Goal: Task Accomplishment & Management: Manage account settings

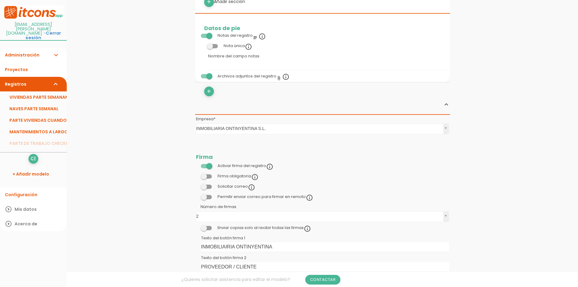
scroll to position [394, 0]
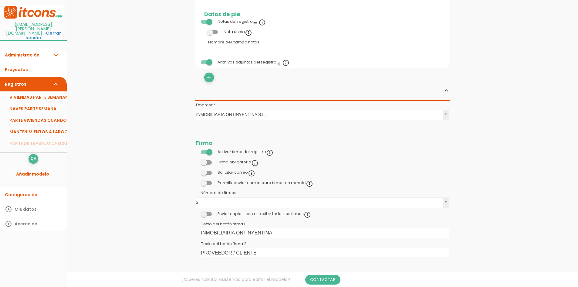
click at [210, 181] on span at bounding box center [206, 183] width 11 height 4
click at [196, 181] on input "checkbox" at bounding box center [196, 181] width 0 height 0
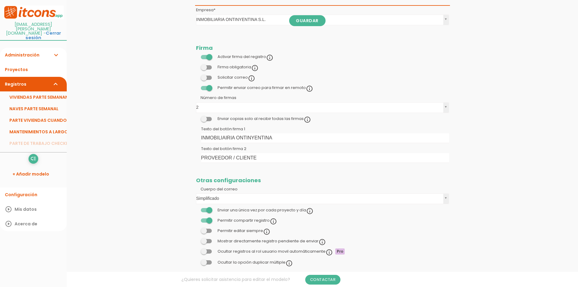
scroll to position [489, 0]
click at [210, 228] on span at bounding box center [206, 230] width 11 height 4
click at [196, 229] on input "checkbox" at bounding box center [196, 229] width 0 height 0
click at [201, 228] on span at bounding box center [206, 230] width 11 height 4
click at [196, 229] on input "checkbox" at bounding box center [196, 229] width 0 height 0
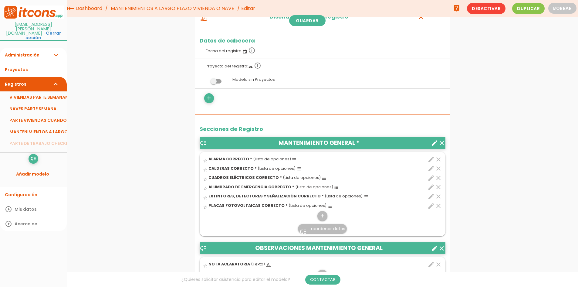
scroll to position [65, 0]
click at [433, 139] on icon "create" at bounding box center [434, 142] width 7 height 7
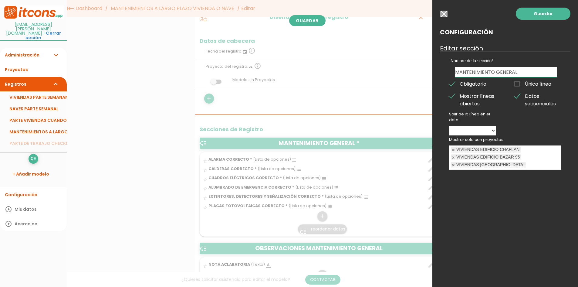
click at [547, 150] on ul "VIVIENDAS EDIFICIO CHAFLAN VIVIENDAS EDIFICIO BAZAR 95 VIVIENDAS PLAÇA DE BAIX" at bounding box center [505, 158] width 112 height 24
click at [482, 132] on select "ALARMA CORRECTO CALDERAS CORRECTO CUADROS ELÉCTRICOS CORRECTO ALUMBRADO DE EMER…" at bounding box center [472, 131] width 47 height 10
click at [499, 210] on div "Guardar Configuración Editar sección Nombre de la sección MANTENIMIENTO GENERAL…" at bounding box center [505, 143] width 146 height 287
click at [453, 150] on link at bounding box center [453, 150] width 4 height 4
click at [453, 149] on link at bounding box center [453, 150] width 4 height 4
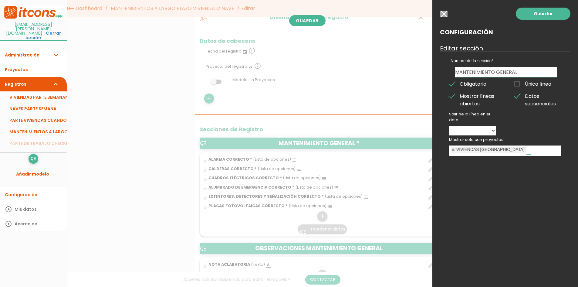
click at [454, 149] on link at bounding box center [453, 150] width 4 height 4
click at [532, 15] on link "Guardar" at bounding box center [542, 14] width 55 height 12
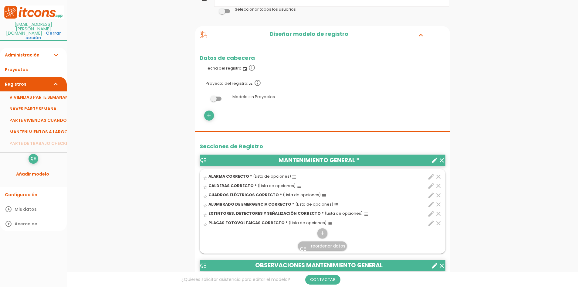
click at [432, 156] on icon "create" at bounding box center [434, 159] width 7 height 7
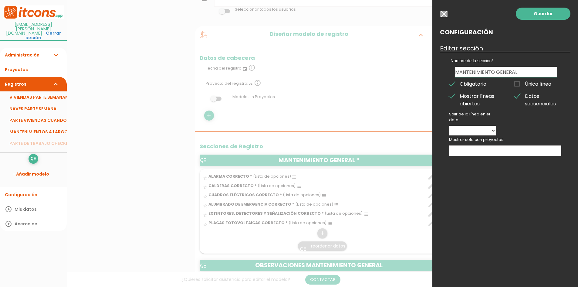
click at [50, 126] on li "MANTENIMIENTOS A LARGO PLAZO VIVIENDA O NAVE" at bounding box center [33, 132] width 67 height 12
click at [446, 10] on div "Guardar Configuración Editar sección Nombre de la sección MANTENIMIENTO GENERAL…" at bounding box center [505, 143] width 146 height 287
click at [441, 12] on input "button" at bounding box center [444, 14] width 8 height 7
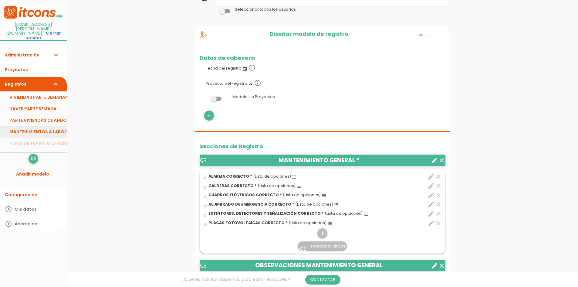
click at [41, 126] on link "MANTENIMIENTOS A LARGO PLAZO VIVIENDA O NAVE" at bounding box center [33, 132] width 67 height 12
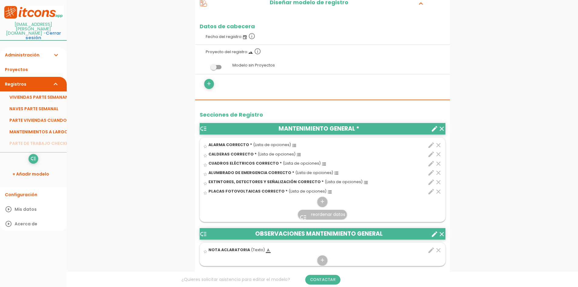
scroll to position [91, 0]
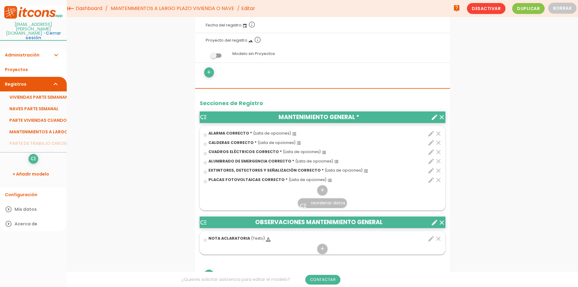
click at [434, 113] on icon "create" at bounding box center [434, 116] width 7 height 7
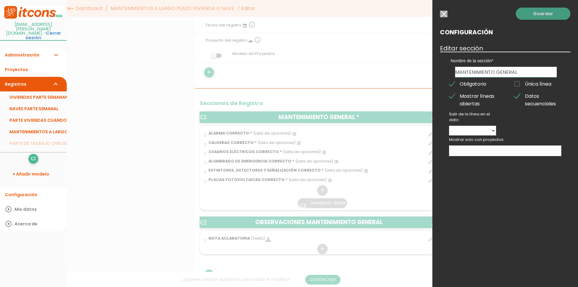
click at [552, 9] on link "Guardar" at bounding box center [542, 14] width 55 height 12
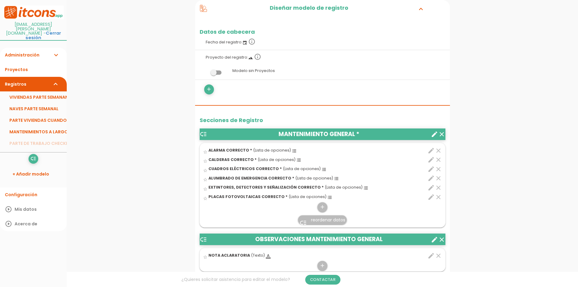
drag, startPoint x: 45, startPoint y: 85, endPoint x: 168, endPoint y: 100, distance: 124.0
click at [45, 91] on link "VIVIENDAS PARTE SEMANANAL" at bounding box center [33, 97] width 67 height 12
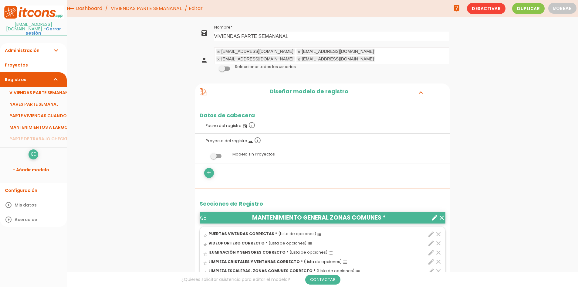
click at [434, 214] on icon "create" at bounding box center [434, 217] width 7 height 7
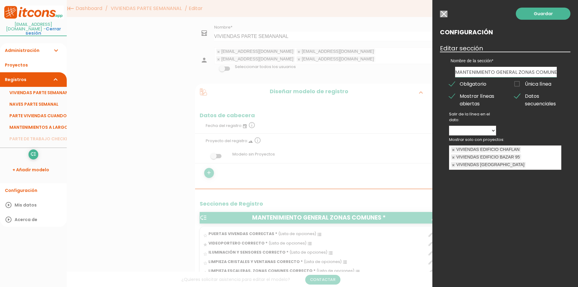
click at [442, 14] on input "button" at bounding box center [444, 14] width 8 height 7
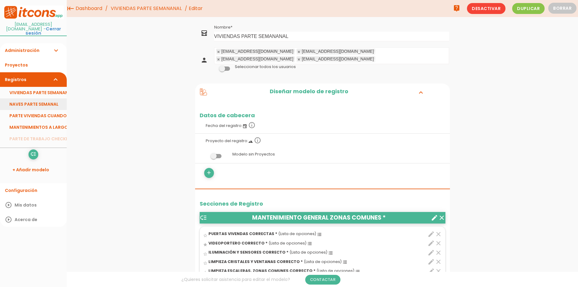
click at [54, 101] on link "NAVES PARTE SEMANAL" at bounding box center [33, 104] width 67 height 12
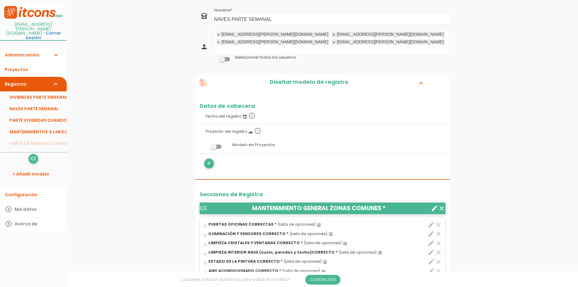
scroll to position [30, 0]
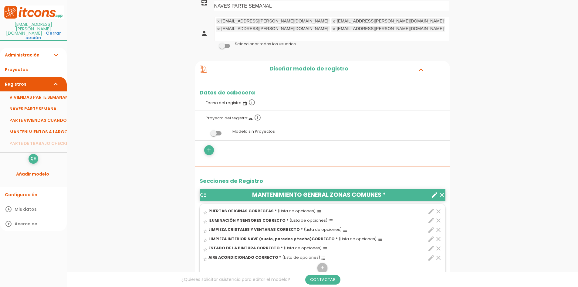
click at [434, 191] on icon "create" at bounding box center [434, 194] width 7 height 7
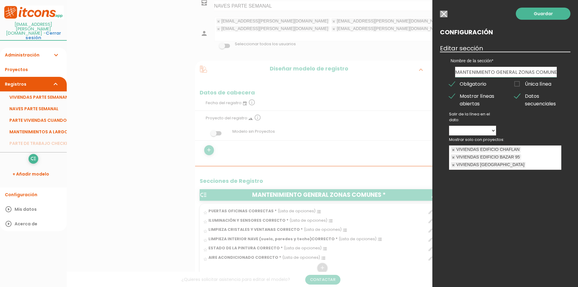
click at [454, 149] on link at bounding box center [453, 150] width 4 height 4
click at [453, 156] on link at bounding box center [453, 157] width 4 height 4
click at [451, 151] on link at bounding box center [453, 150] width 4 height 4
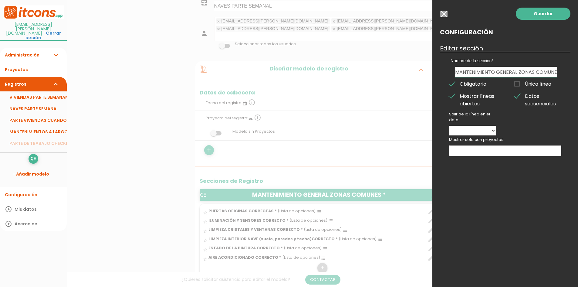
click at [494, 146] on ul at bounding box center [505, 151] width 112 height 10
click at [503, 151] on ul "NAVE ERMITA Nº3" at bounding box center [505, 151] width 112 height 10
click at [526, 151] on ul "NAVE ERMITA Nº3 KUPS" at bounding box center [505, 151] width 112 height 10
click at [535, 156] on ul "NAVE ERMITA Nº3 KUPS NAVE GIMNASIO AMIGOS Nº5" at bounding box center [505, 154] width 112 height 16
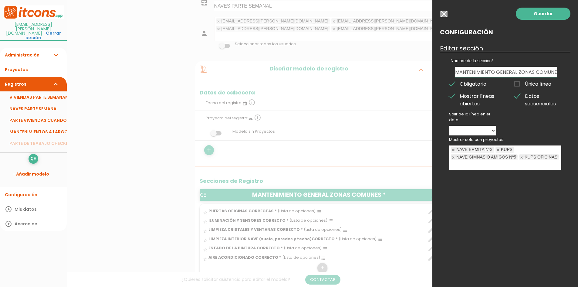
click at [516, 166] on ul "NAVE ERMITA Nº3 KUPS NAVE GIMNASIO AMIGOS Nº5 KUPS OFICINAS" at bounding box center [505, 158] width 112 height 24
click at [539, 169] on ul "NAVE ERMITA Nº3 KUPS NAVE GIMNASIO AMIGOS Nº5 KUPS OFICINAS NAVE TELERS 14 A IM…" at bounding box center [505, 158] width 112 height 24
click at [531, 177] on ul "NAVE ERMITA Nº3 KUPS NAVE GIMNASIO AMIGOS Nº5 KUPS OFICINAS NAVE TELERS 14 A IM…" at bounding box center [505, 161] width 112 height 31
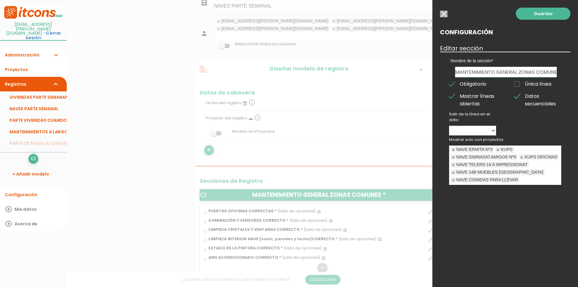
click at [533, 184] on ul "NAVE ERMITA Nº3 KUPS NAVE GIMNASIO AMIGOS Nº5 KUPS OFICINAS NAVE TELERS 14 A IM…" at bounding box center [505, 165] width 112 height 39
click at [519, 192] on ul "NAVE ERMITA Nº3 KUPS NAVE GIMNASIO AMIGOS Nº5 KUPS OFICINAS NAVE TELERS 14 A IM…" at bounding box center [505, 169] width 112 height 46
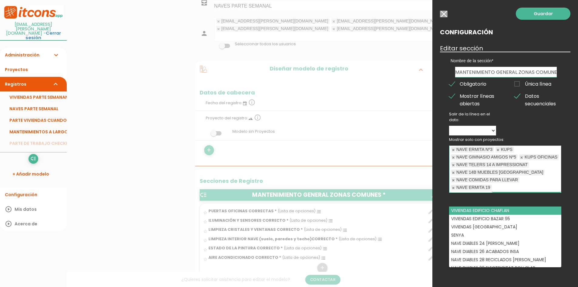
scroll to position [1, 0]
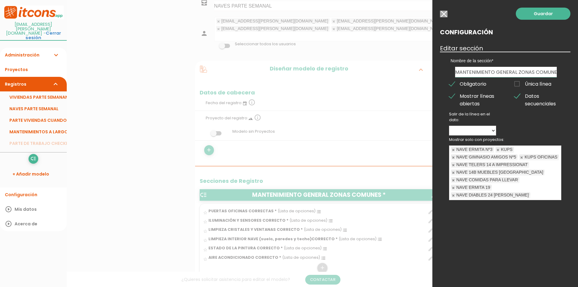
click at [537, 200] on ul "NAVE ERMITA Nº3 KUPS NAVE GIMNASIO AMIGOS Nº5 KUPS OFICINAS NAVE TELERS 14 A IM…" at bounding box center [505, 173] width 112 height 54
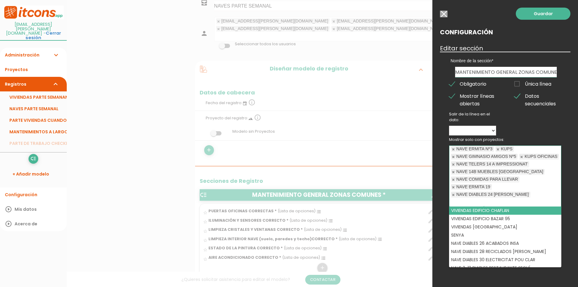
scroll to position [8, 0]
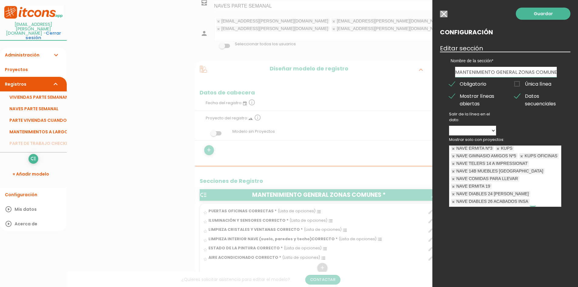
click at [534, 203] on input "Mostrar solo con proyectos: NAVE ERMITA Nº3 KUPS NAVE GIMNASIO AMIGOS Nº5 KUPS …" at bounding box center [532, 202] width 6 height 8
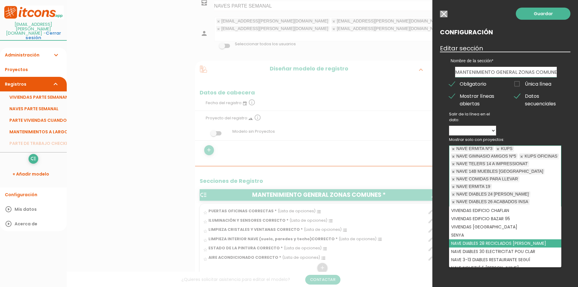
drag, startPoint x: 513, startPoint y: 243, endPoint x: 522, endPoint y: 223, distance: 21.2
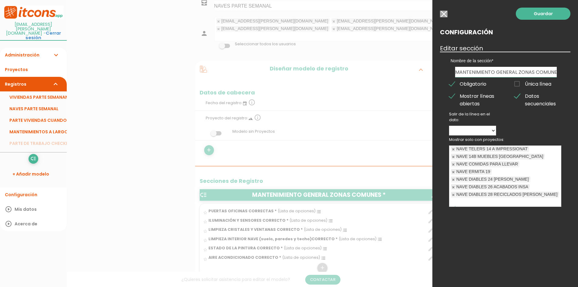
click at [455, 203] on input "Mostrar solo con proyectos: NAVE ERMITA Nº3 KUPS NAVE GIMNASIO AMIGOS Nº5 KUPS …" at bounding box center [452, 202] width 6 height 8
click at [552, 202] on input "Mostrar solo con proyectos: NAVE ERMITA Nº3 KUPS NAVE GIMNASIO AMIGOS Nº5 KUPS …" at bounding box center [550, 202] width 6 height 8
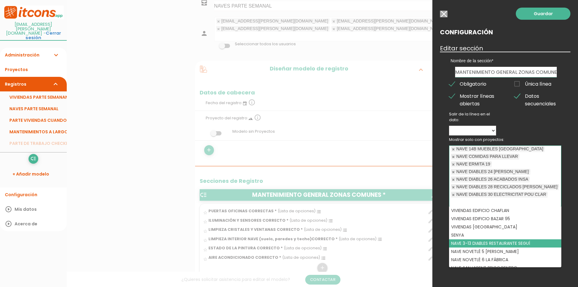
scroll to position [31, 0]
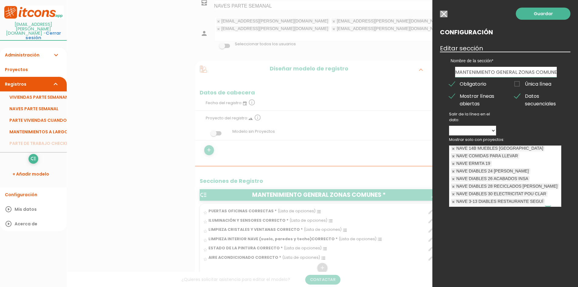
click at [549, 201] on input "Mostrar solo con proyectos: NAVE ERMITA Nº3 KUPS NAVE GIMNASIO AMIGOS Nº5 KUPS …" at bounding box center [548, 202] width 6 height 8
click at [537, 201] on ul "NAVE ERMITA Nº3 KUPS NAVE GIMNASIO AMIGOS Nº5 KUPS OFICINAS NAVE TELERS 14 A IM…" at bounding box center [505, 176] width 112 height 61
click at [522, 202] on input "Mostrar solo con proyectos: NAVE ERMITA Nº3 KUPS NAVE GIMNASIO AMIGOS Nº5 KUPS …" at bounding box center [522, 202] width 6 height 8
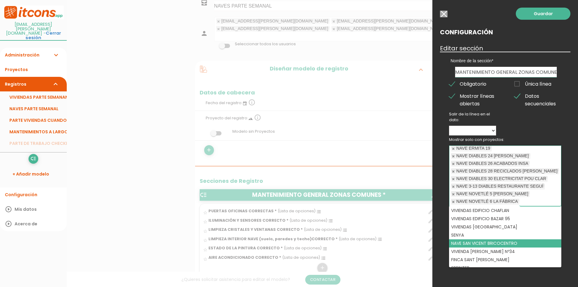
scroll to position [54, 0]
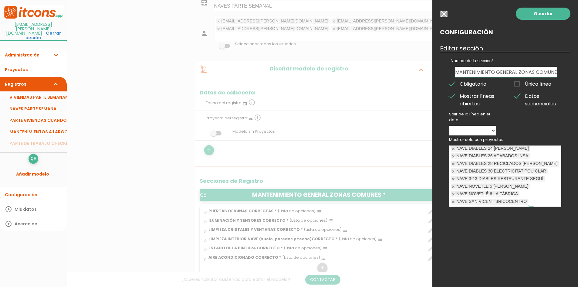
click at [533, 200] on input "Mostrar solo con proyectos: NAVE ERMITA Nº3 KUPS NAVE GIMNASIO AMIGOS Nº5 KUPS …" at bounding box center [531, 202] width 6 height 8
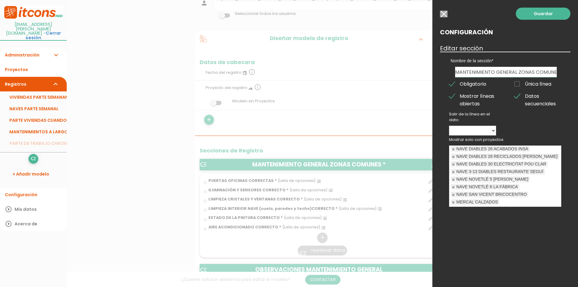
scroll to position [0, 0]
click at [529, 202] on ul "NAVE ERMITA Nº3 KUPS NAVE GIMNASIO AMIGOS Nº5 KUPS OFICINAS NAVE TELERS 14 A IM…" at bounding box center [505, 176] width 112 height 61
click at [530, 202] on ul "NAVE ERMITA Nº3 KUPS NAVE GIMNASIO AMIGOS Nº5 KUPS OFICINAS NAVE TELERS 14 A IM…" at bounding box center [505, 176] width 112 height 61
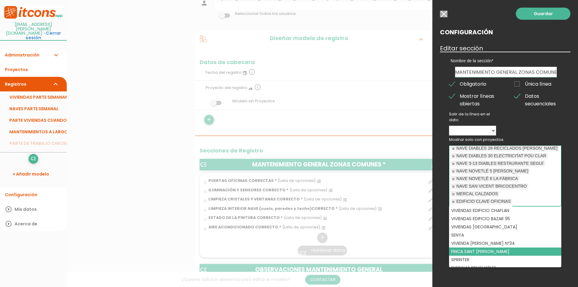
scroll to position [5, 0]
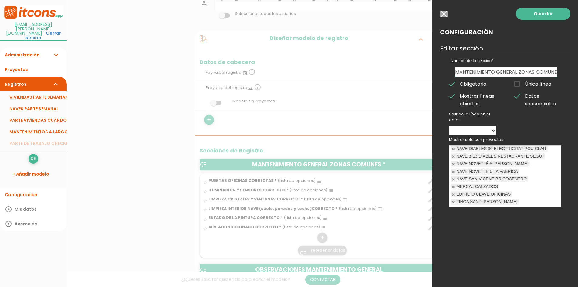
click at [532, 206] on ul "NAVE ERMITA Nº3 KUPS NAVE GIMNASIO AMIGOS Nº5 KUPS OFICINAS NAVE TELERS 14 A IM…" at bounding box center [505, 176] width 112 height 61
click at [535, 203] on ul "NAVE ERMITA Nº3 KUPS NAVE GIMNASIO AMIGOS Nº5 KUPS OFICINAS NAVE TELERS 14 A IM…" at bounding box center [505, 176] width 112 height 61
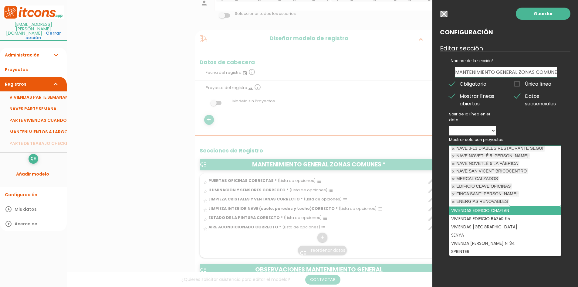
scroll to position [92, 0]
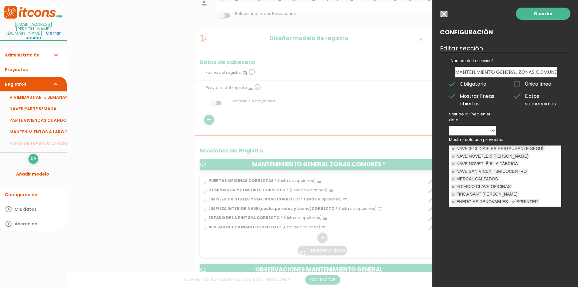
click at [551, 202] on ul "NAVE ERMITA Nº3 KUPS NAVE GIMNASIO AMIGOS Nº5 KUPS OFICINAS NAVE TELERS 14 A IM…" at bounding box center [505, 176] width 112 height 61
click at [539, 17] on link "Guardar" at bounding box center [542, 14] width 55 height 12
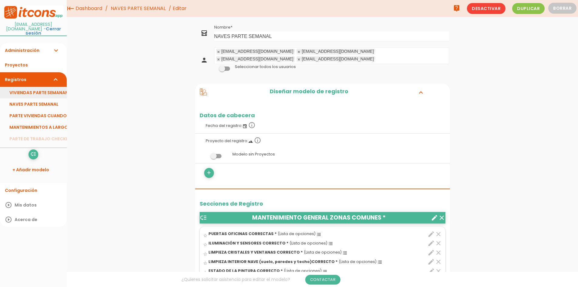
click at [40, 87] on link "VIVIENDAS PARTE SEMANANAL" at bounding box center [33, 93] width 67 height 12
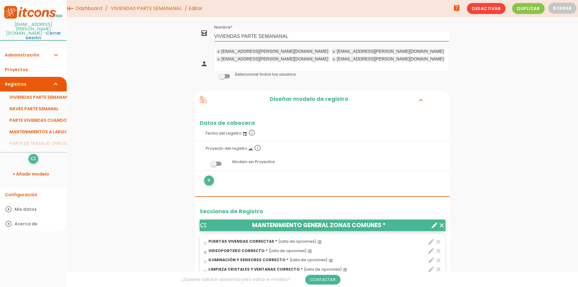
click at [279, 36] on input "VIVIENDAS PARTE SEMANANAL" at bounding box center [331, 37] width 235 height 10
type input "VIVIENDAS PARTE SEMANAL"
click at [299, 22] on link "Guardar" at bounding box center [307, 20] width 36 height 11
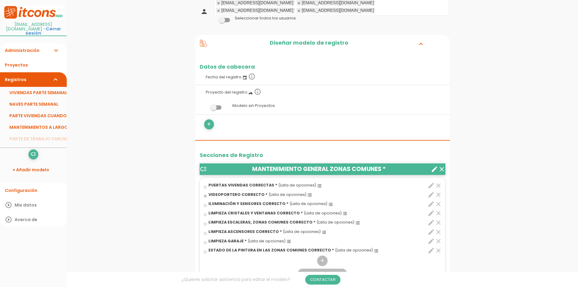
scroll to position [182, 0]
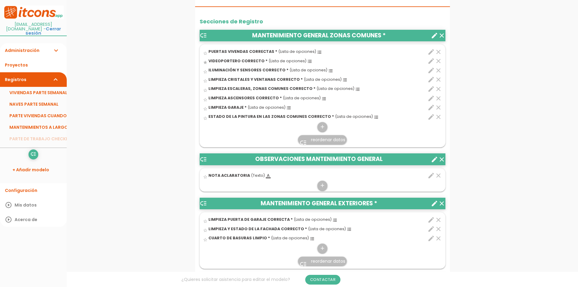
click at [541, 115] on div "menu keyboard_tab Dashboard VIVIENDAS PARTE SEMANAL Editar" at bounding box center [322, 279] width 511 height 922
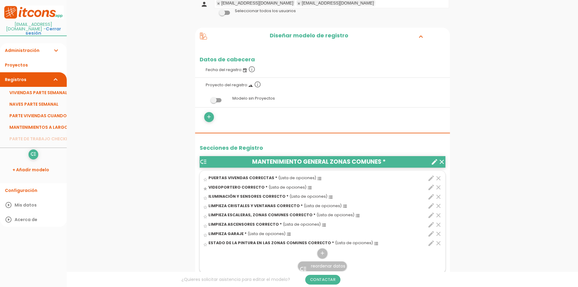
scroll to position [152, 0]
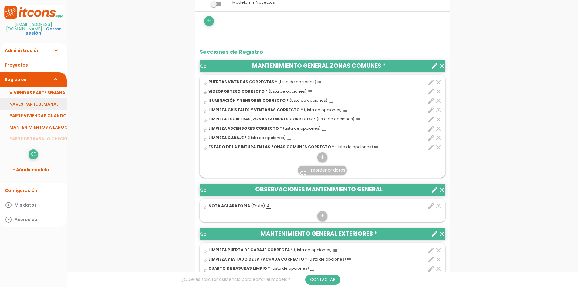
click at [39, 98] on link "NAVES PARTE SEMANAL" at bounding box center [33, 104] width 67 height 12
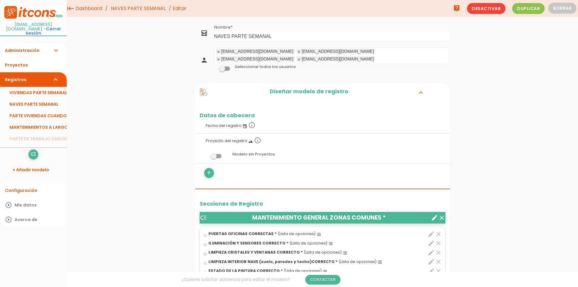
click at [433, 214] on icon "create" at bounding box center [434, 217] width 7 height 7
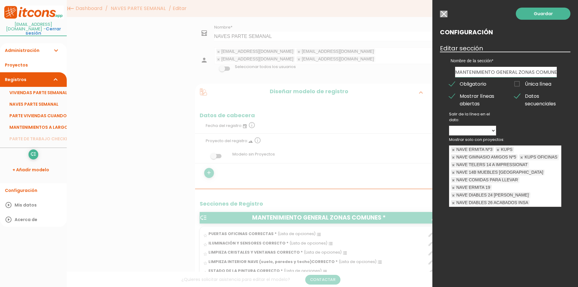
click at [403, 168] on div at bounding box center [289, 107] width 578 height 358
click at [440, 14] on input "button" at bounding box center [444, 14] width 8 height 7
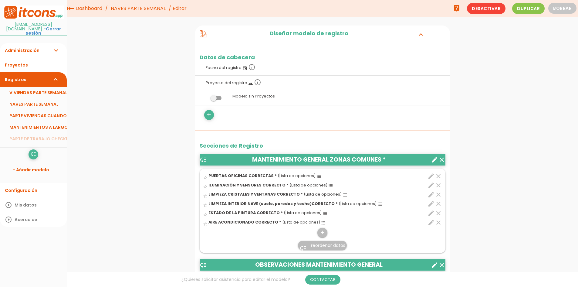
scroll to position [30, 0]
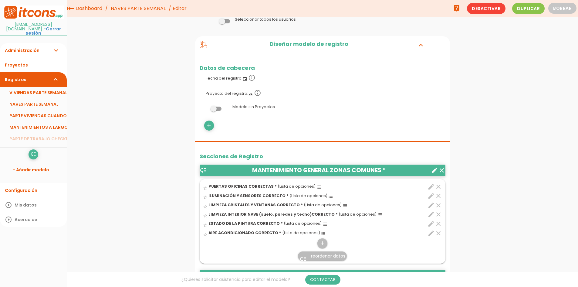
click at [221, 106] on span at bounding box center [215, 108] width 11 height 4
click at [206, 107] on input "checkbox" at bounding box center [206, 107] width 0 height 0
click at [34, 60] on link "Proyectos" at bounding box center [33, 65] width 67 height 15
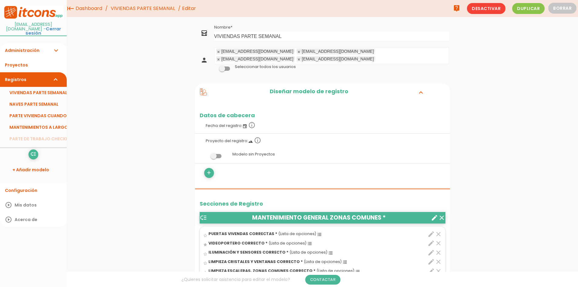
click at [221, 150] on label at bounding box center [216, 156] width 33 height 12
click at [206, 154] on input "checkbox" at bounding box center [206, 154] width 0 height 0
click at [212, 154] on span at bounding box center [215, 156] width 11 height 4
click at [206, 154] on input "checkbox" at bounding box center [206, 154] width 0 height 0
click at [36, 99] on link "NAVES PARTE SEMANAL" at bounding box center [33, 104] width 67 height 12
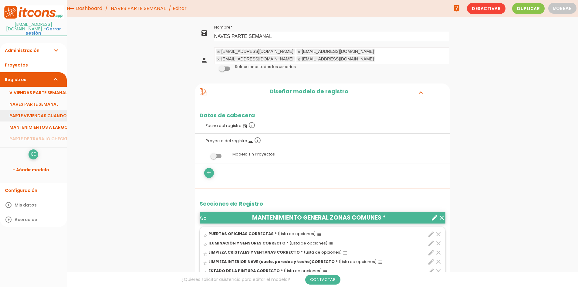
click at [50, 111] on link "PARTE VIVIENDAS CUANDO SE QUEDAN VACÍAS" at bounding box center [33, 116] width 67 height 12
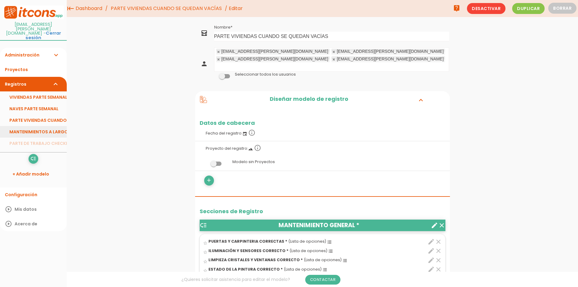
click at [40, 126] on link "MANTENIMIENTOS A LARGO PLAZO VIVIENDA O NAVE" at bounding box center [33, 132] width 67 height 12
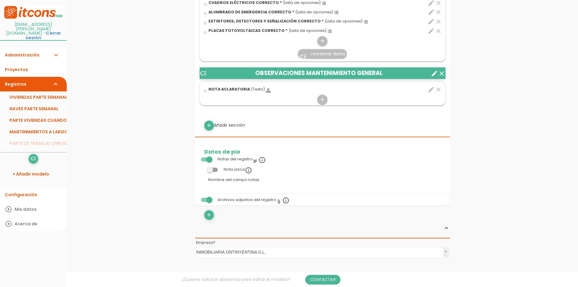
scroll to position [334, 0]
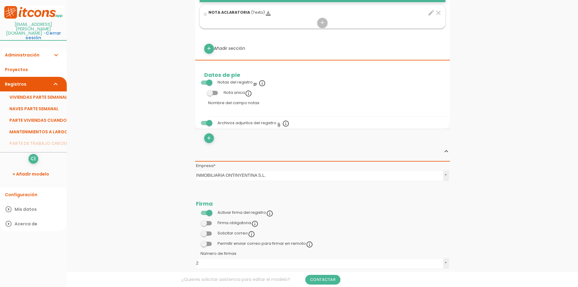
click at [52, 48] on link "Administración expand_more" at bounding box center [33, 55] width 67 height 15
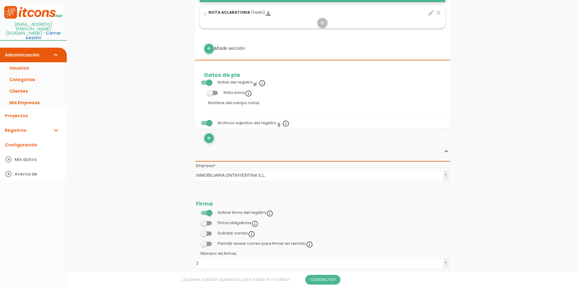
click at [58, 48] on icon "expand_more" at bounding box center [55, 55] width 7 height 15
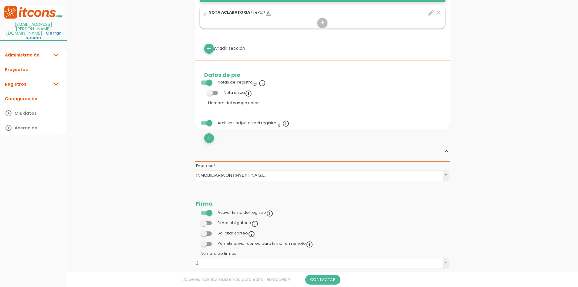
click at [58, 48] on icon "expand_more" at bounding box center [55, 55] width 7 height 15
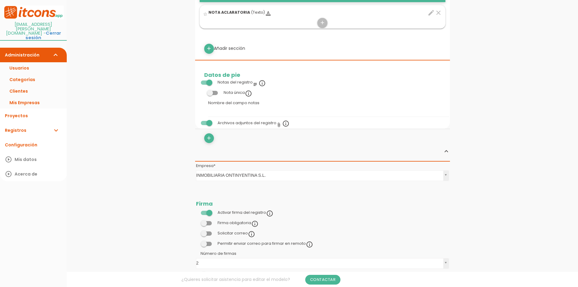
click at [53, 123] on icon "expand_more" at bounding box center [55, 130] width 7 height 15
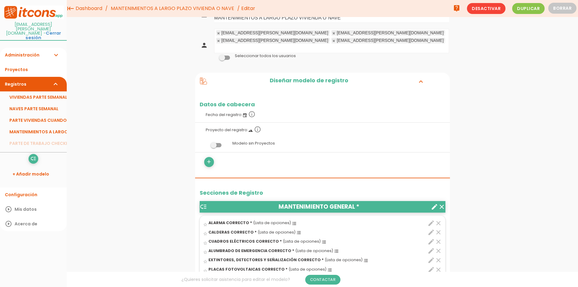
scroll to position [0, 0]
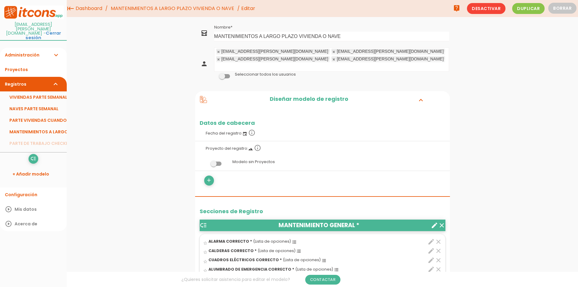
click at [58, 91] on link "VIVIENDAS PARTE SEMANAL" at bounding box center [33, 97] width 67 height 12
